Goal: Navigation & Orientation: Go to known website

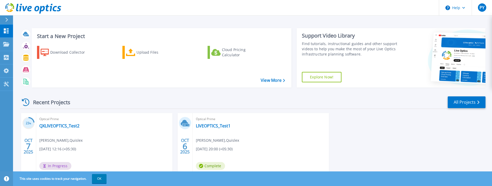
scroll to position [25, 0]
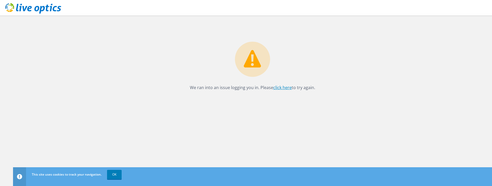
click at [286, 87] on link "click here" at bounding box center [282, 88] width 18 height 6
